Goal: Transaction & Acquisition: Download file/media

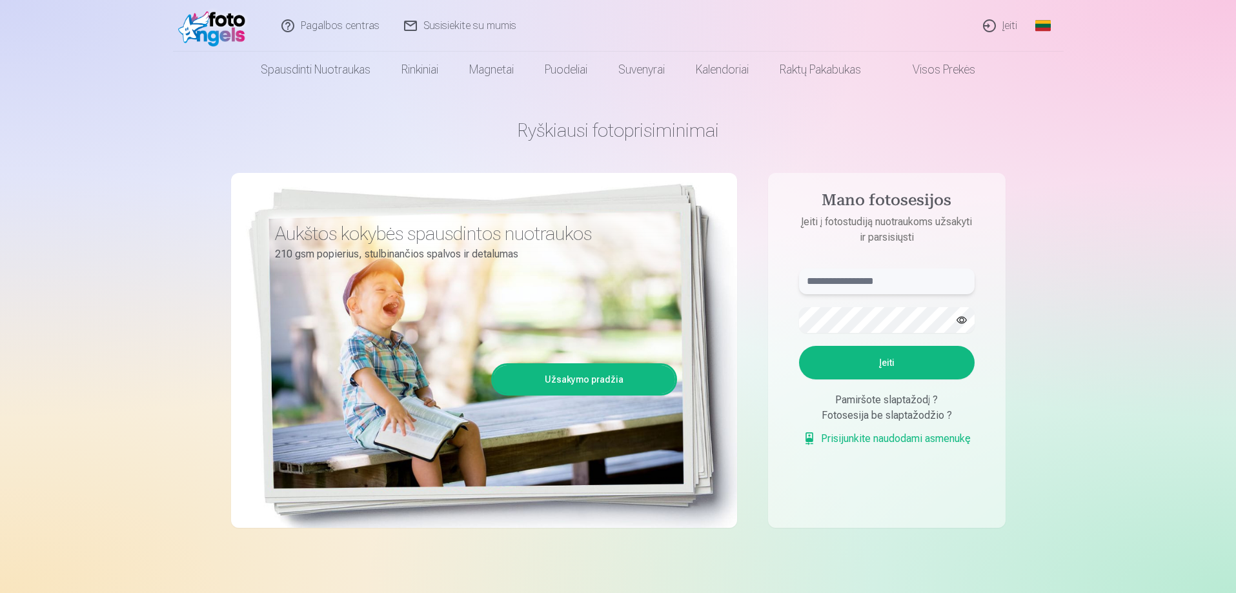
click at [918, 279] on input "text" at bounding box center [887, 281] width 176 height 26
type input "**********"
click at [885, 358] on button "Įeiti" at bounding box center [887, 363] width 176 height 34
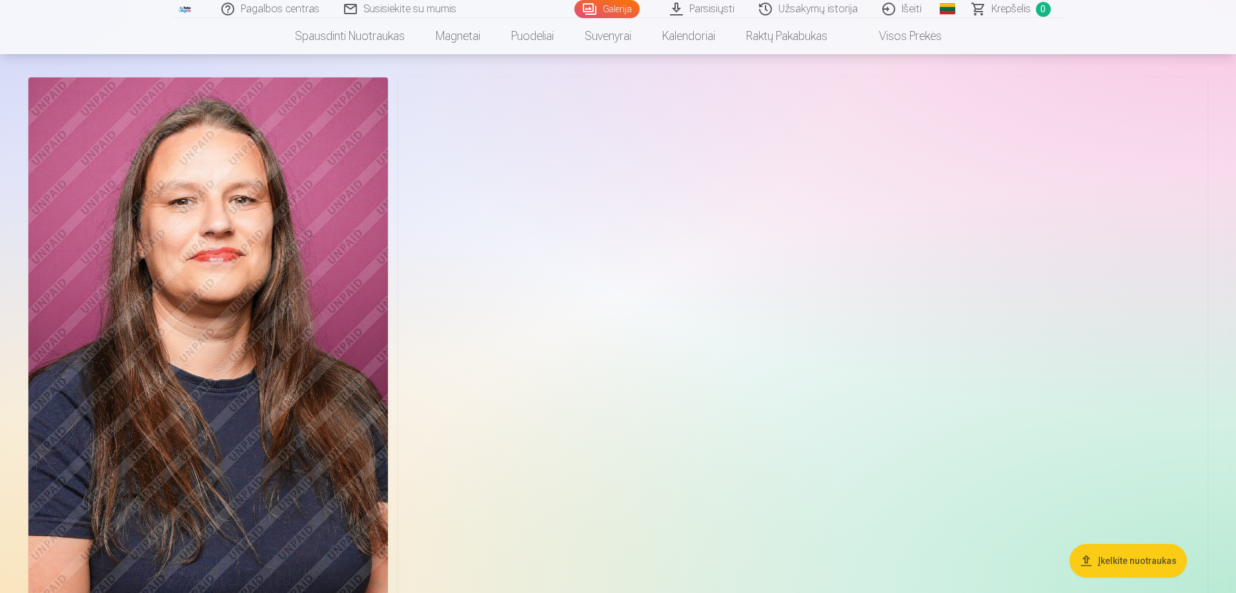
scroll to position [129, 0]
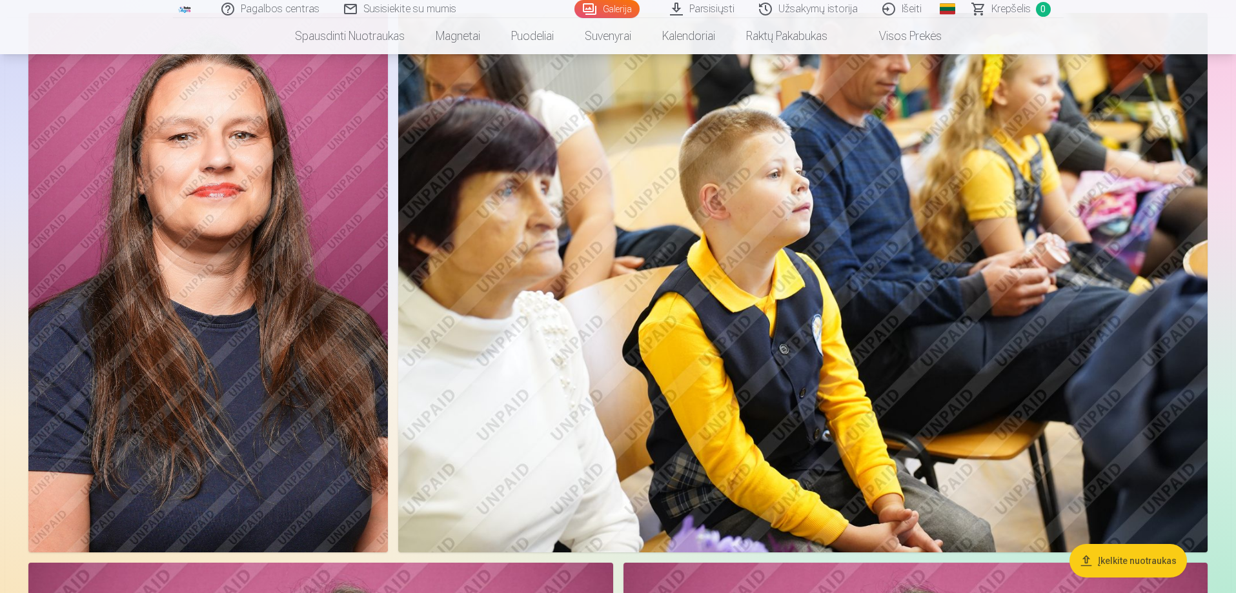
click at [249, 437] on img at bounding box center [208, 283] width 360 height 540
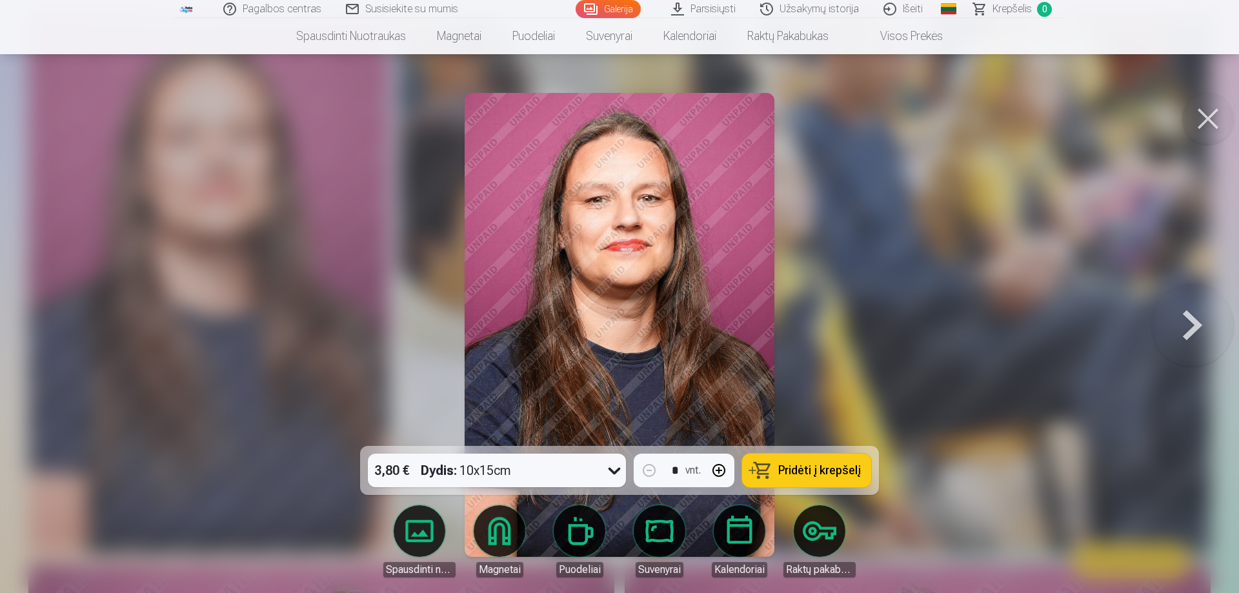
click at [1196, 319] on button at bounding box center [1192, 325] width 83 height 216
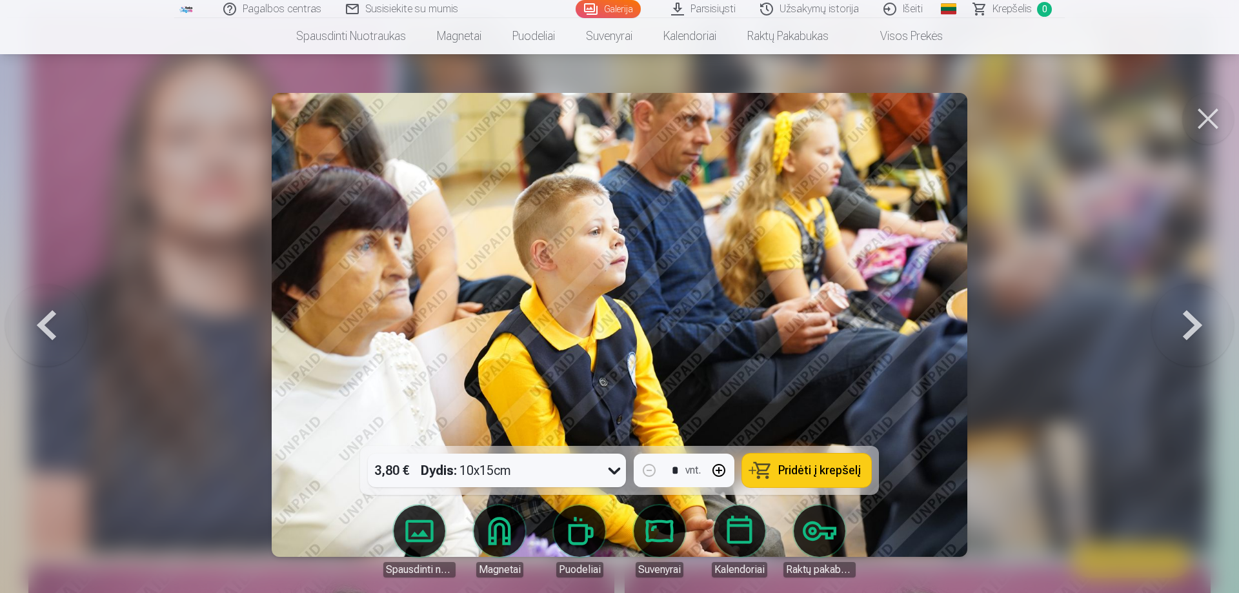
click at [1196, 319] on button at bounding box center [1192, 325] width 83 height 216
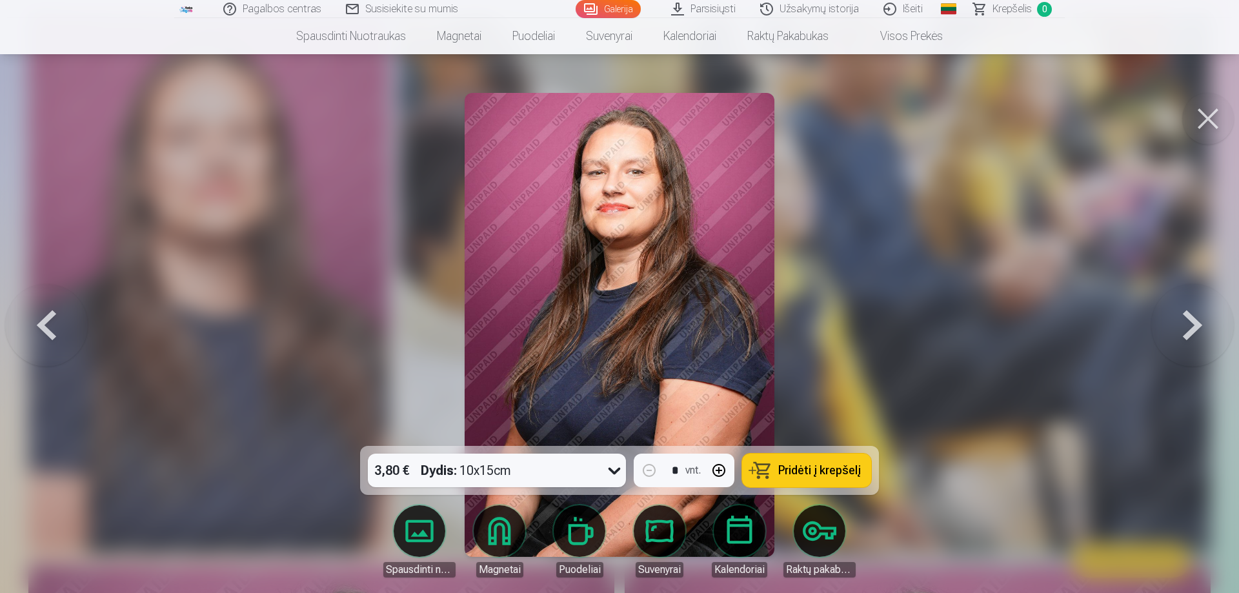
click at [34, 329] on button at bounding box center [46, 325] width 83 height 216
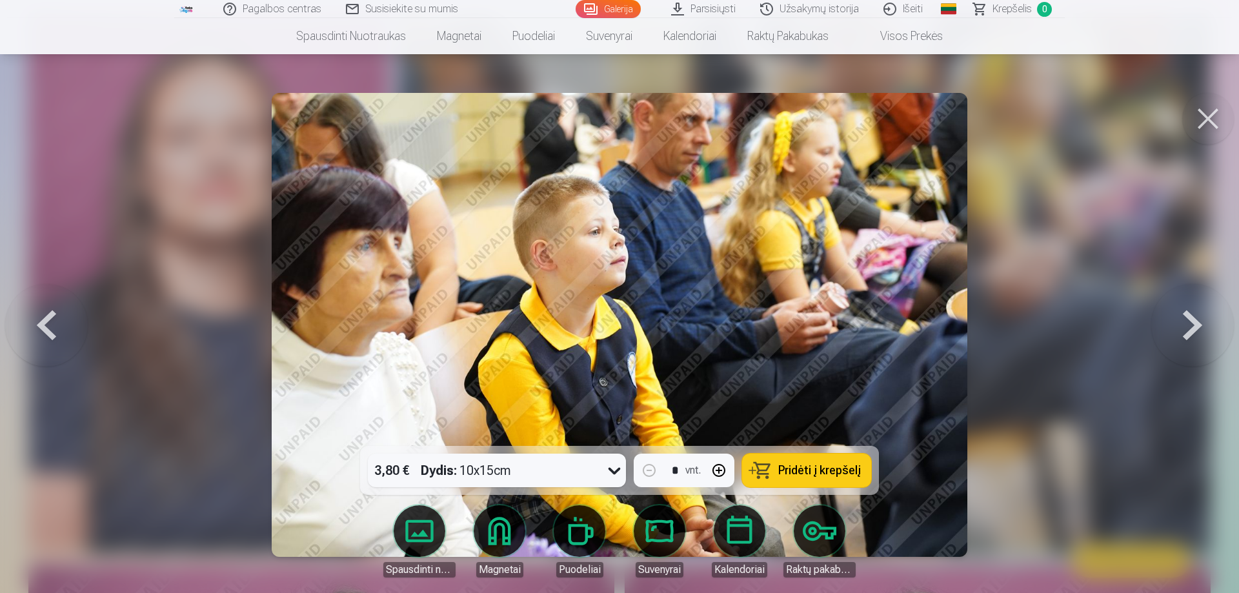
click at [1200, 327] on button at bounding box center [1192, 325] width 83 height 216
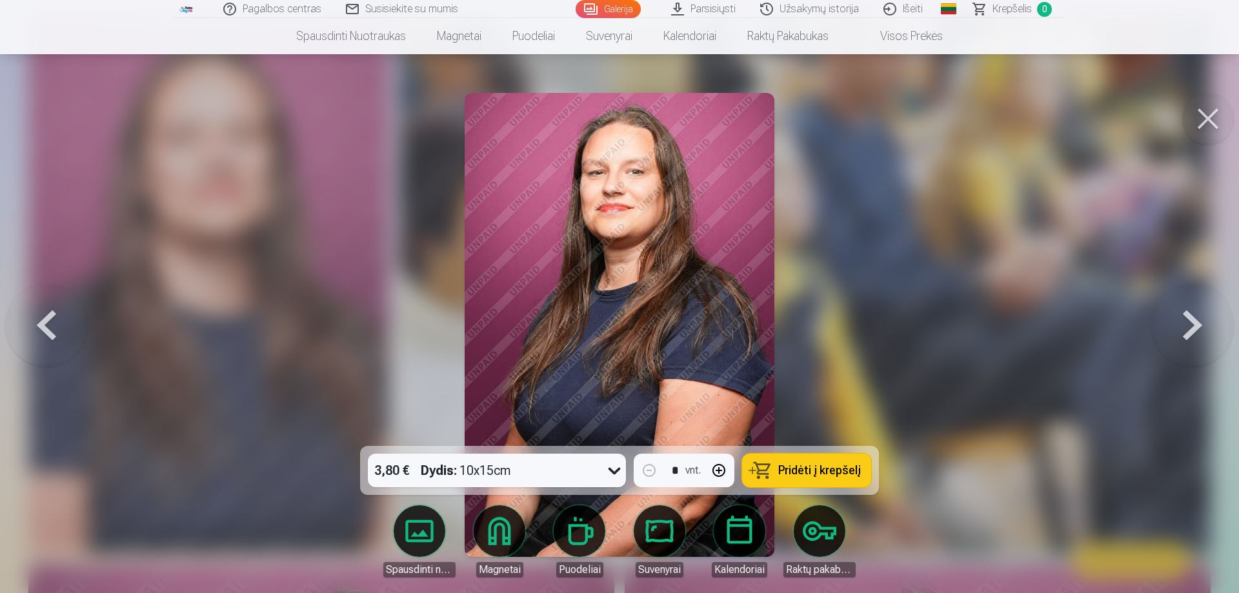
click at [1200, 327] on button at bounding box center [1192, 325] width 83 height 216
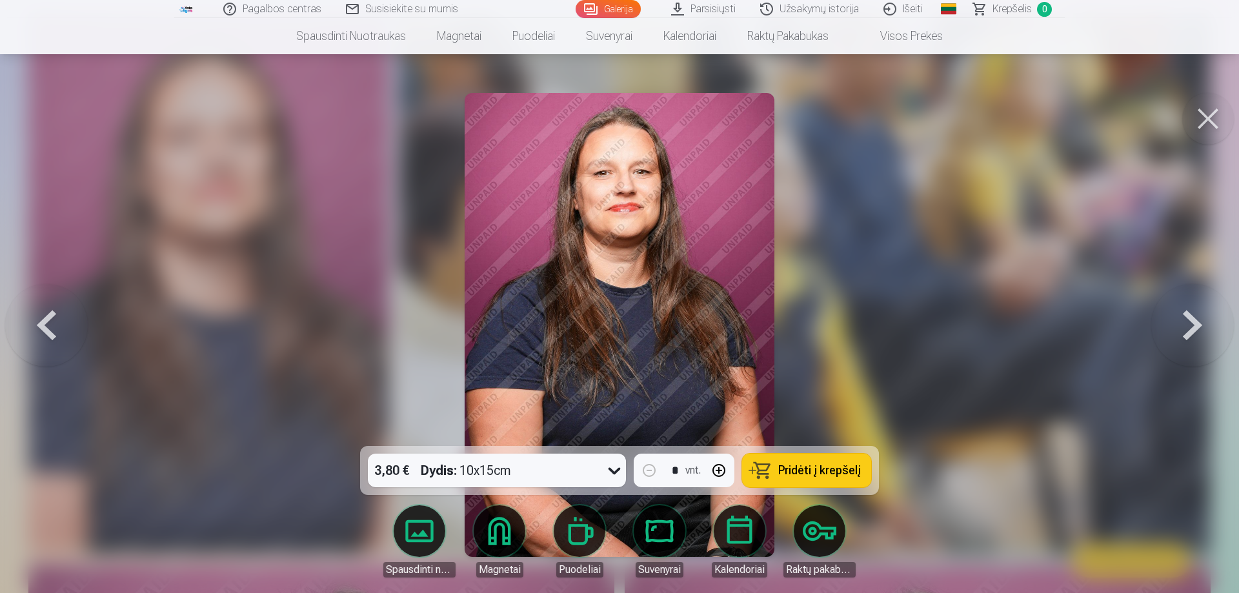
click at [1200, 327] on button at bounding box center [1192, 325] width 83 height 216
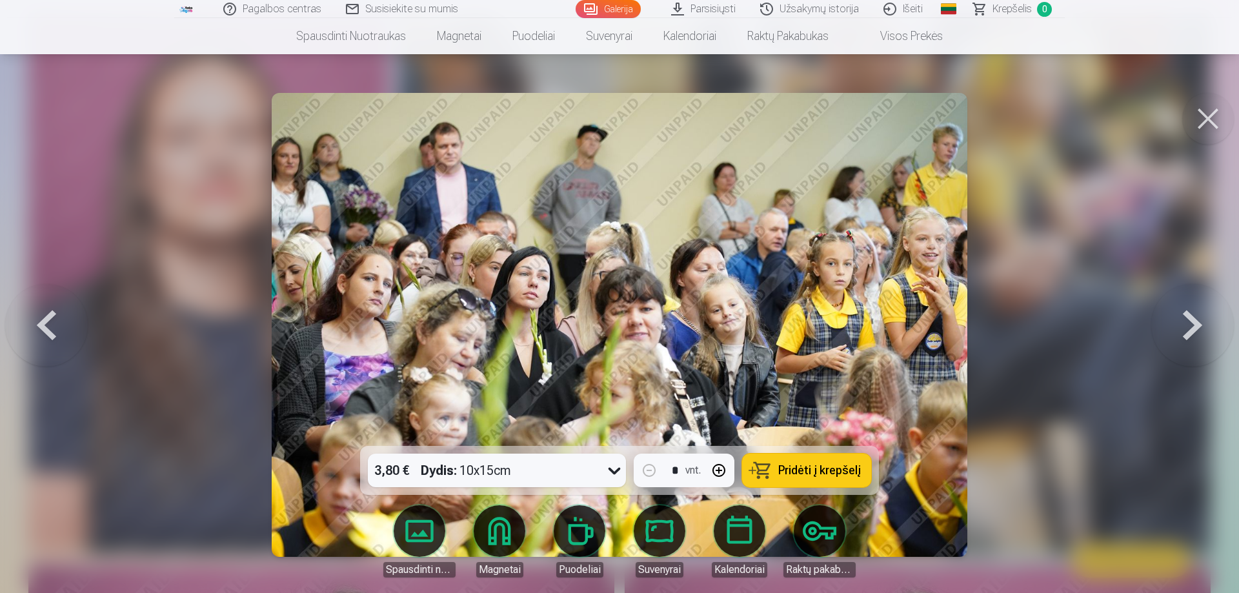
click at [1222, 125] on button at bounding box center [1208, 119] width 52 height 52
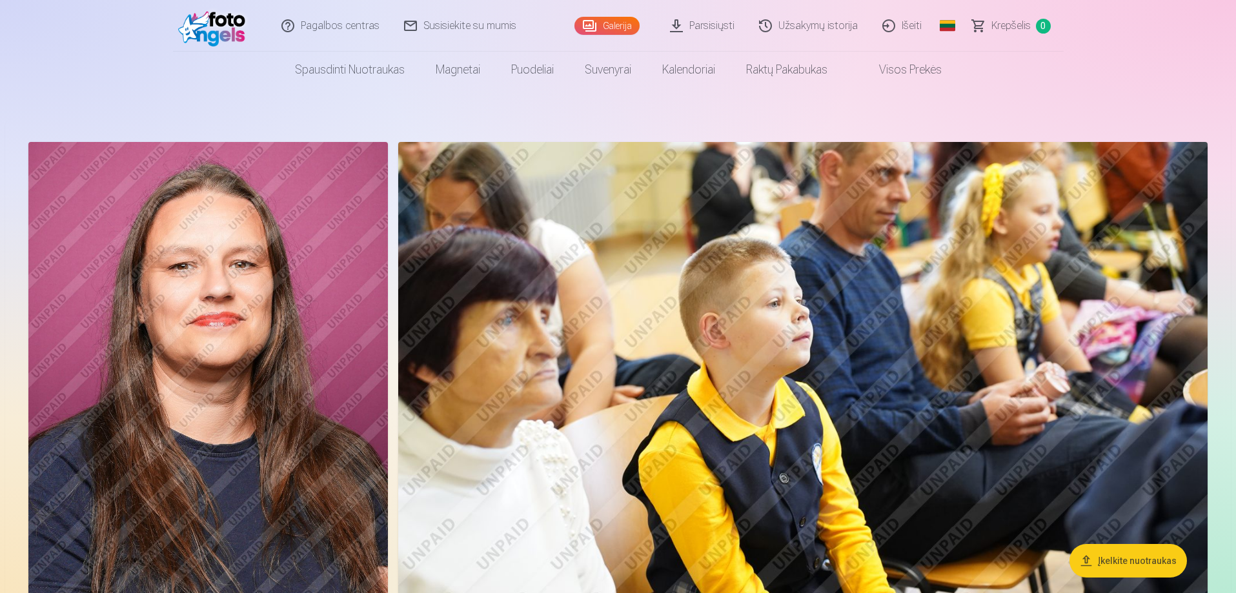
click at [696, 28] on link "Parsisiųsti" at bounding box center [702, 26] width 89 height 52
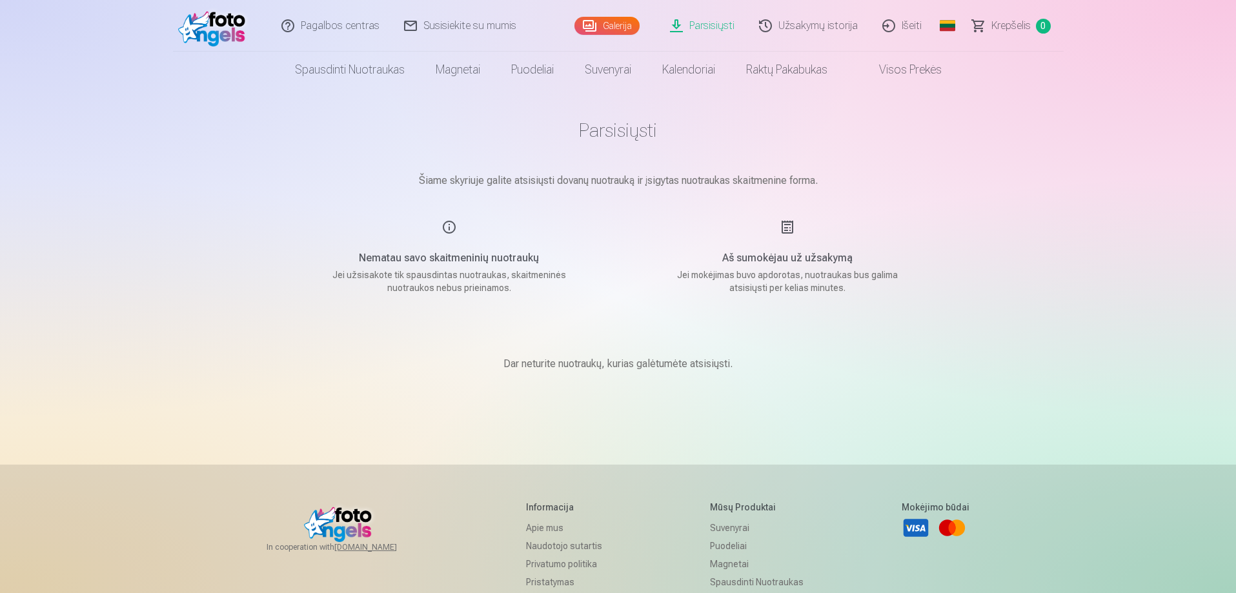
click at [622, 24] on link "Galerija" at bounding box center [606, 26] width 65 height 18
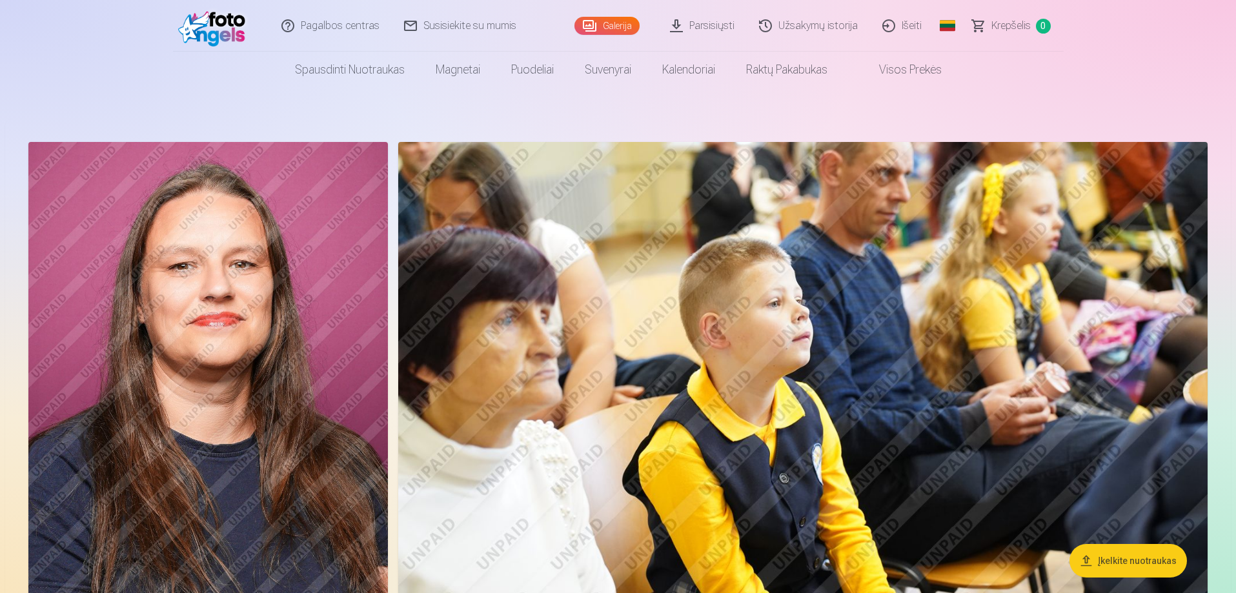
click at [901, 16] on link "Išeiti" at bounding box center [903, 26] width 64 height 52
